Goal: Obtain resource: Obtain resource

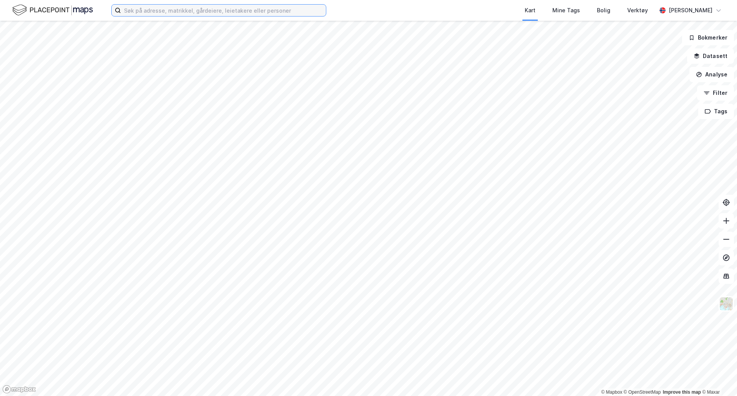
click at [137, 8] on input at bounding box center [223, 11] width 205 height 12
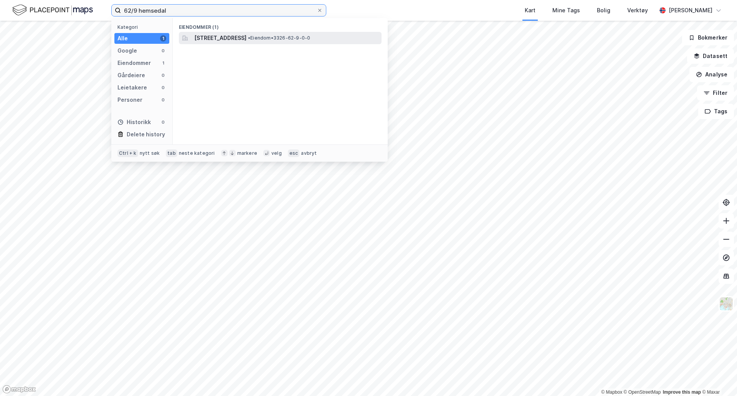
type input "62/9 hemsedal"
click at [230, 37] on span "[STREET_ADDRESS]" at bounding box center [220, 37] width 52 height 9
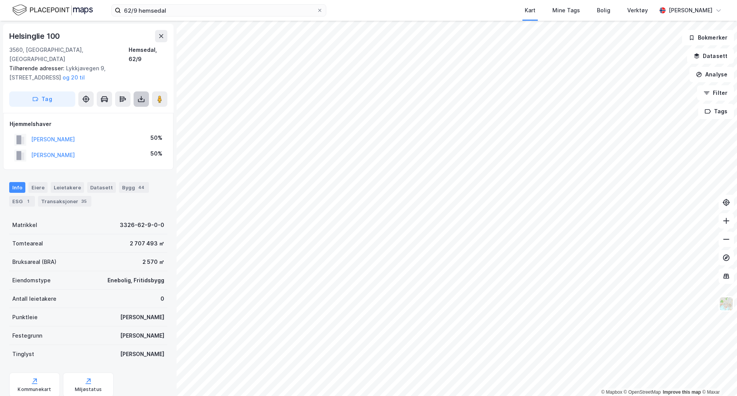
click at [145, 95] on icon at bounding box center [141, 99] width 8 height 8
click at [122, 111] on div "Last ned grunnbok" at bounding box center [103, 114] width 45 height 6
